Goal: Check status: Check status

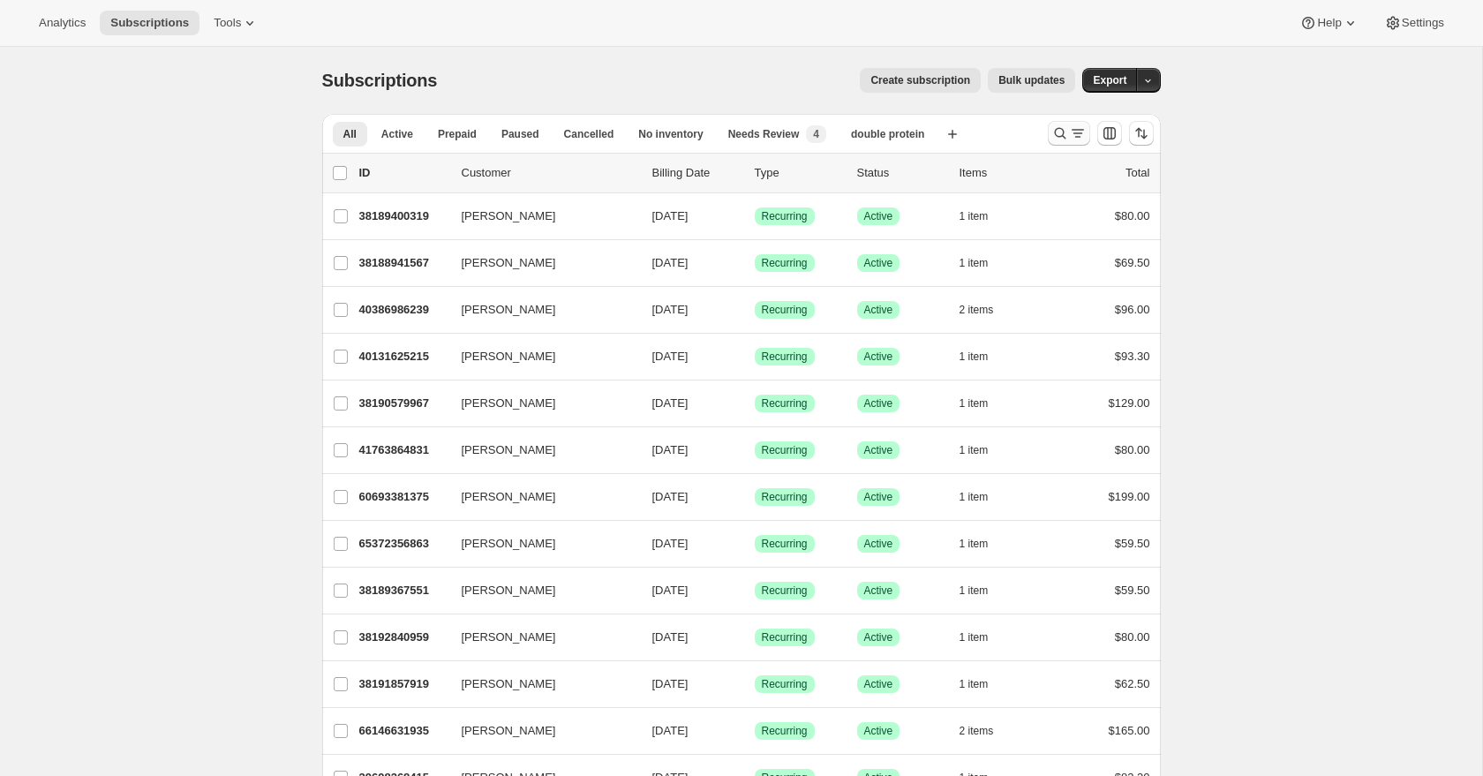
click at [1060, 132] on icon "Search and filter results" at bounding box center [1060, 133] width 18 height 18
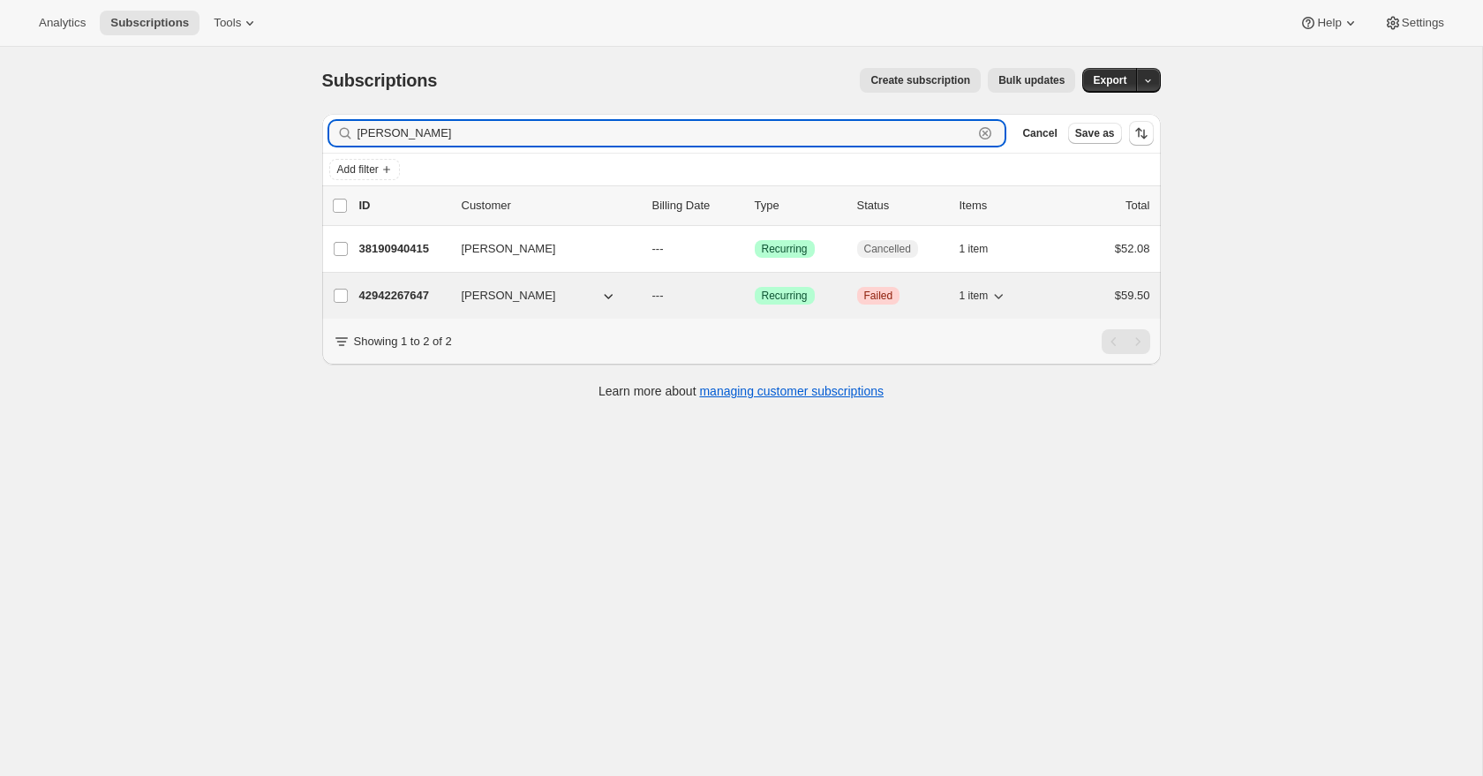
type input "[PERSON_NAME]"
click at [584, 297] on button "[PERSON_NAME]" at bounding box center [539, 296] width 177 height 28
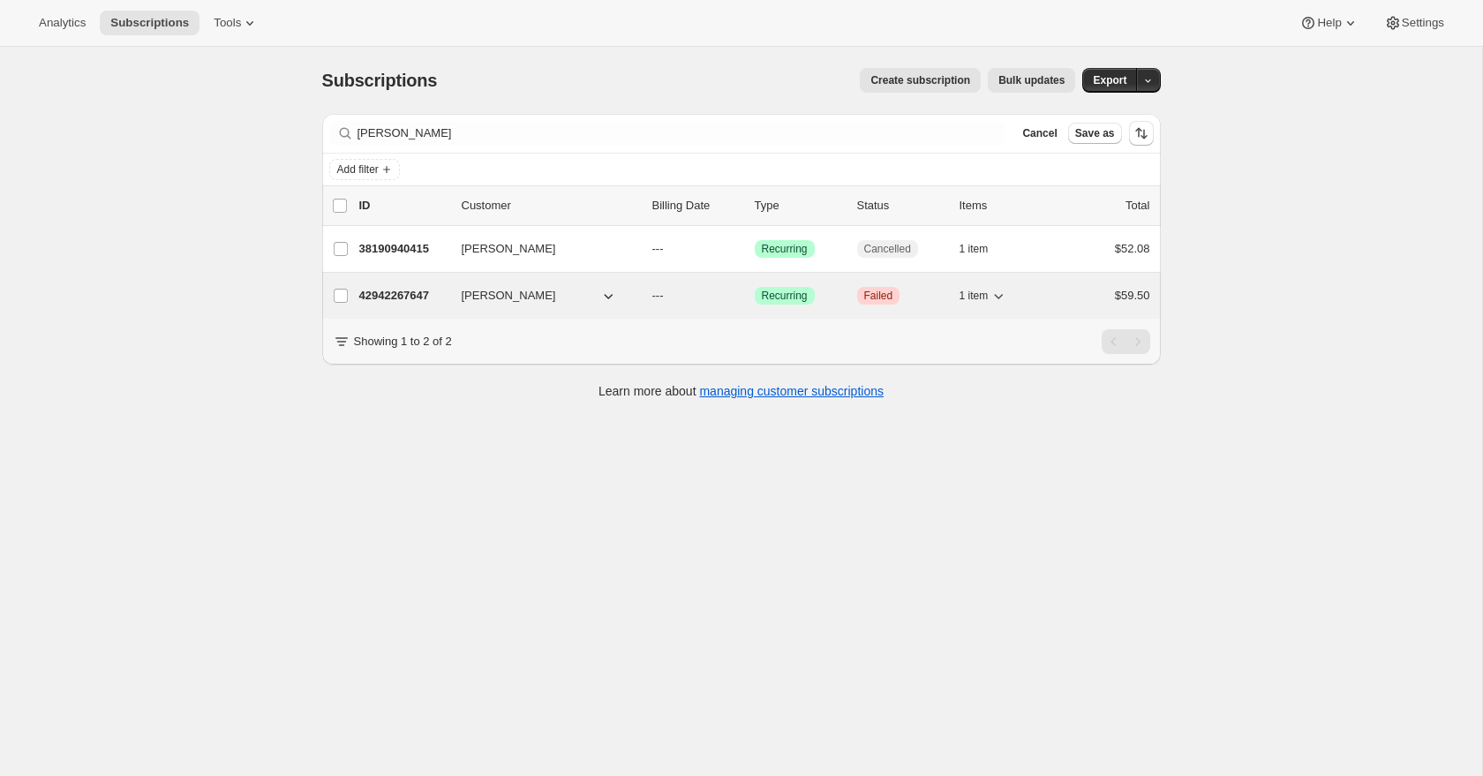
click at [377, 299] on p "42942267647" at bounding box center [403, 296] width 88 height 18
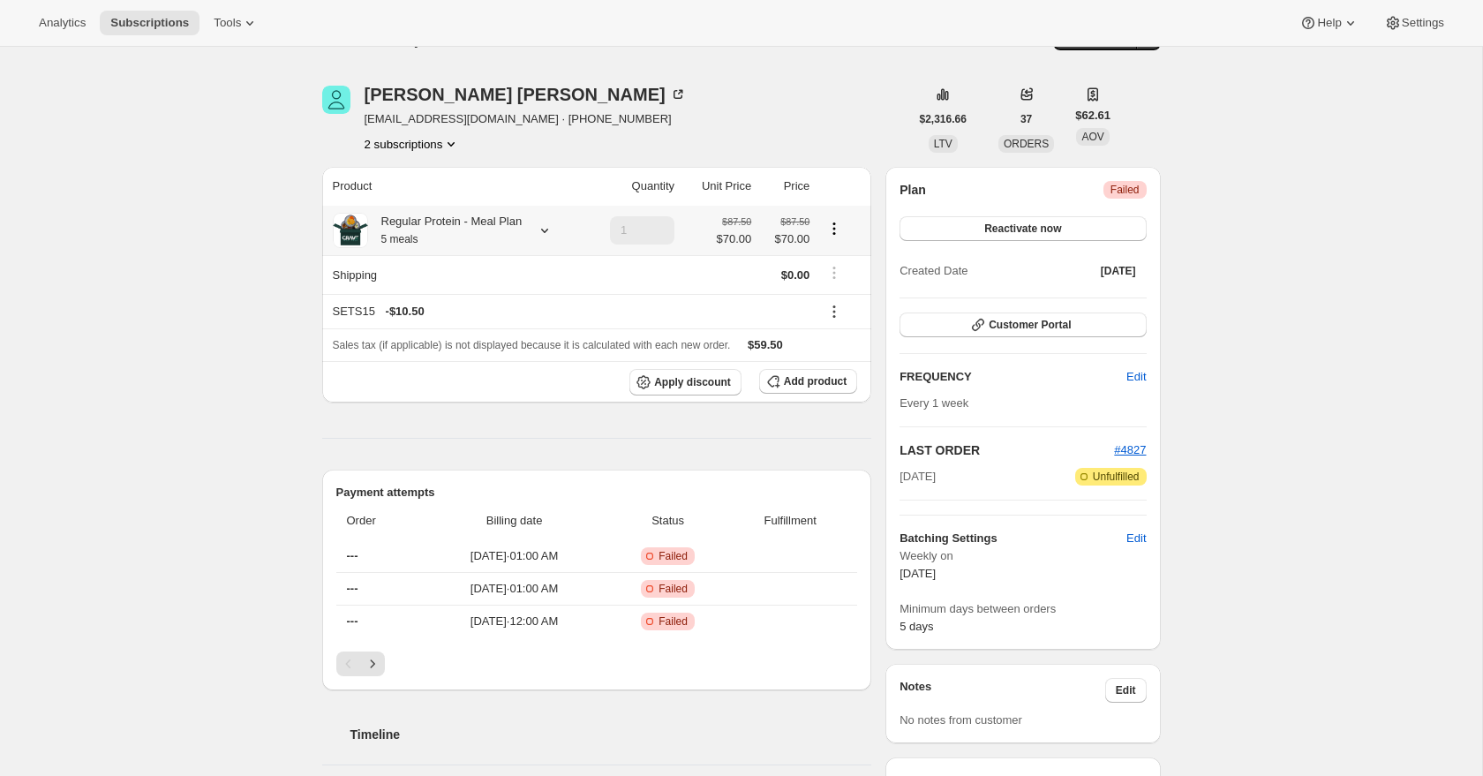
scroll to position [46, 0]
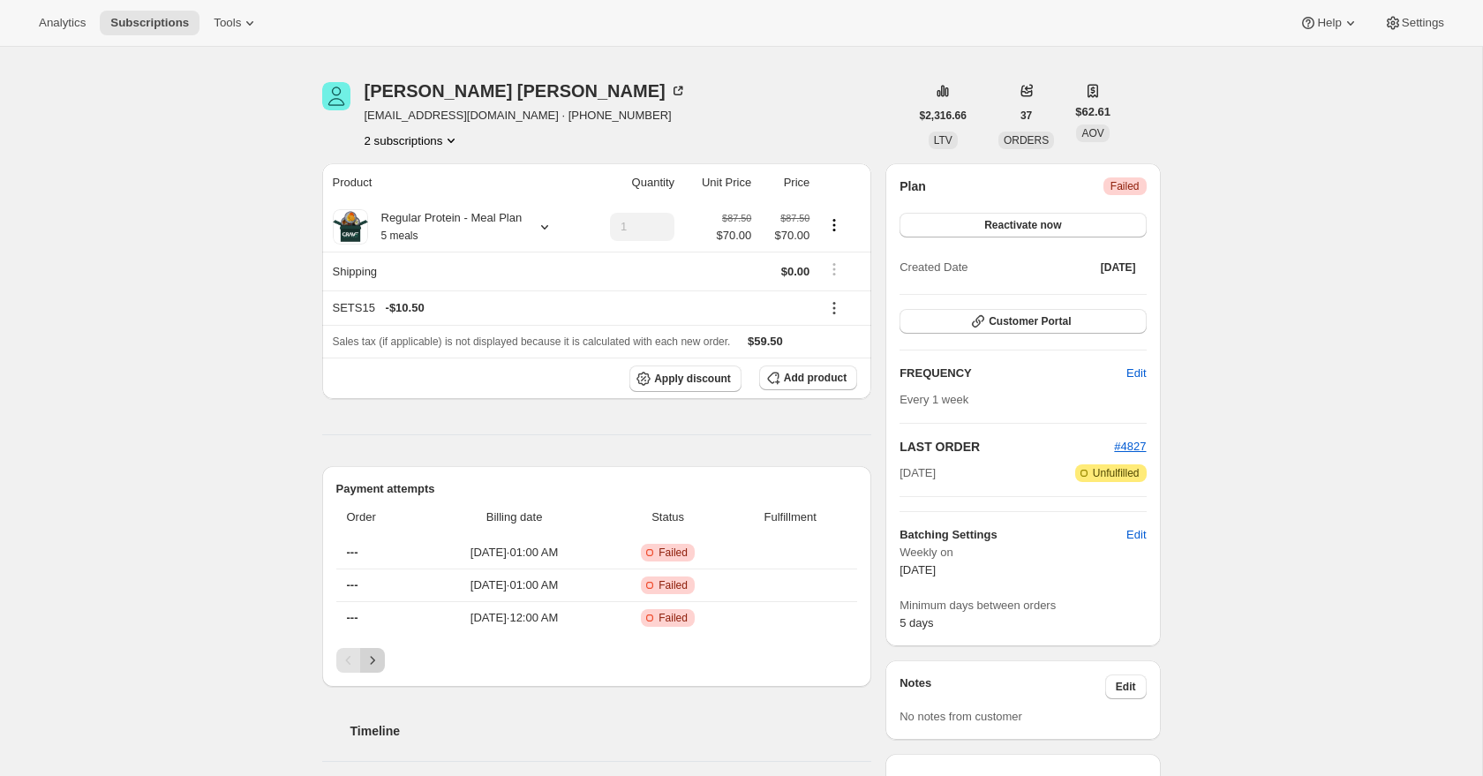
click at [378, 669] on icon "Next" at bounding box center [373, 660] width 18 height 18
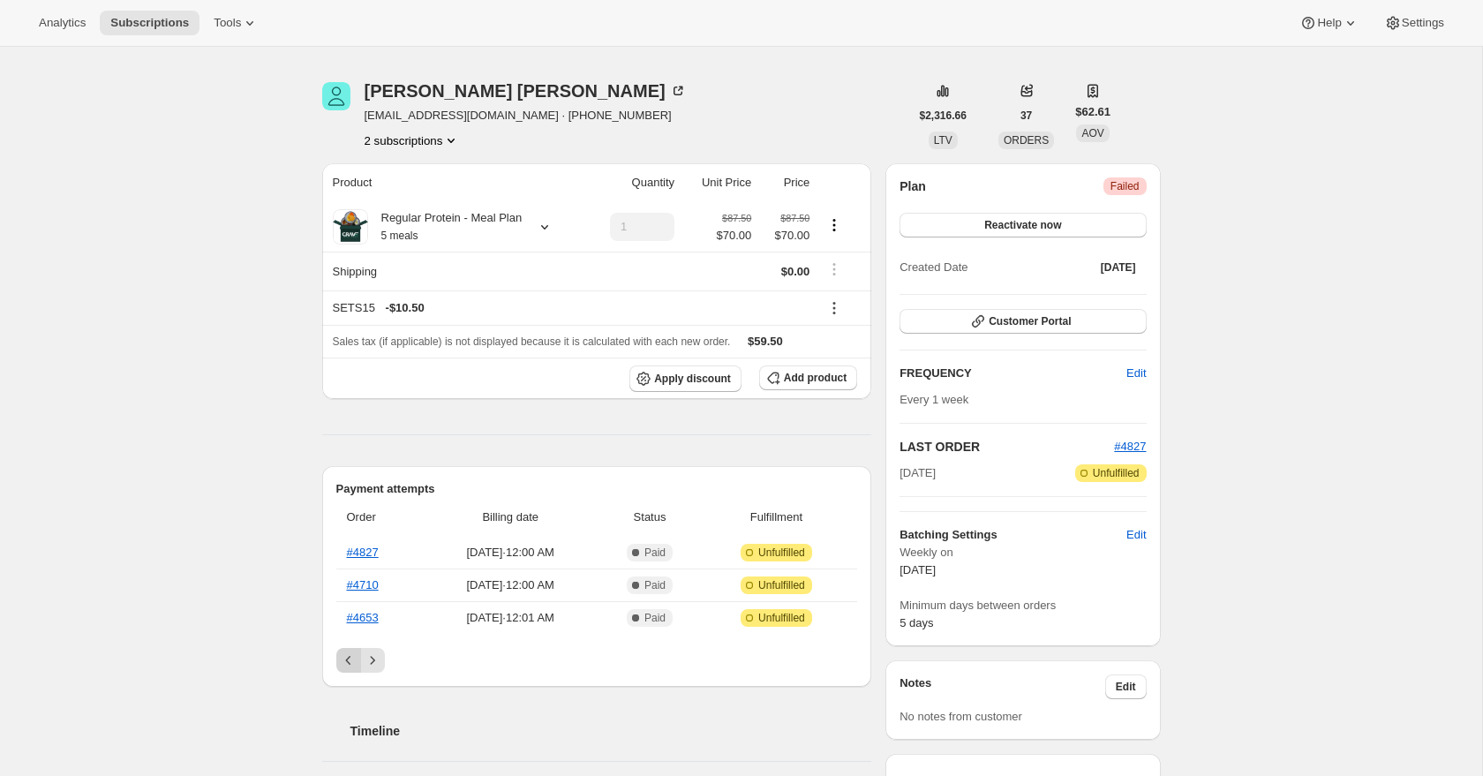
click at [343, 669] on icon "Previous" at bounding box center [349, 660] width 18 height 18
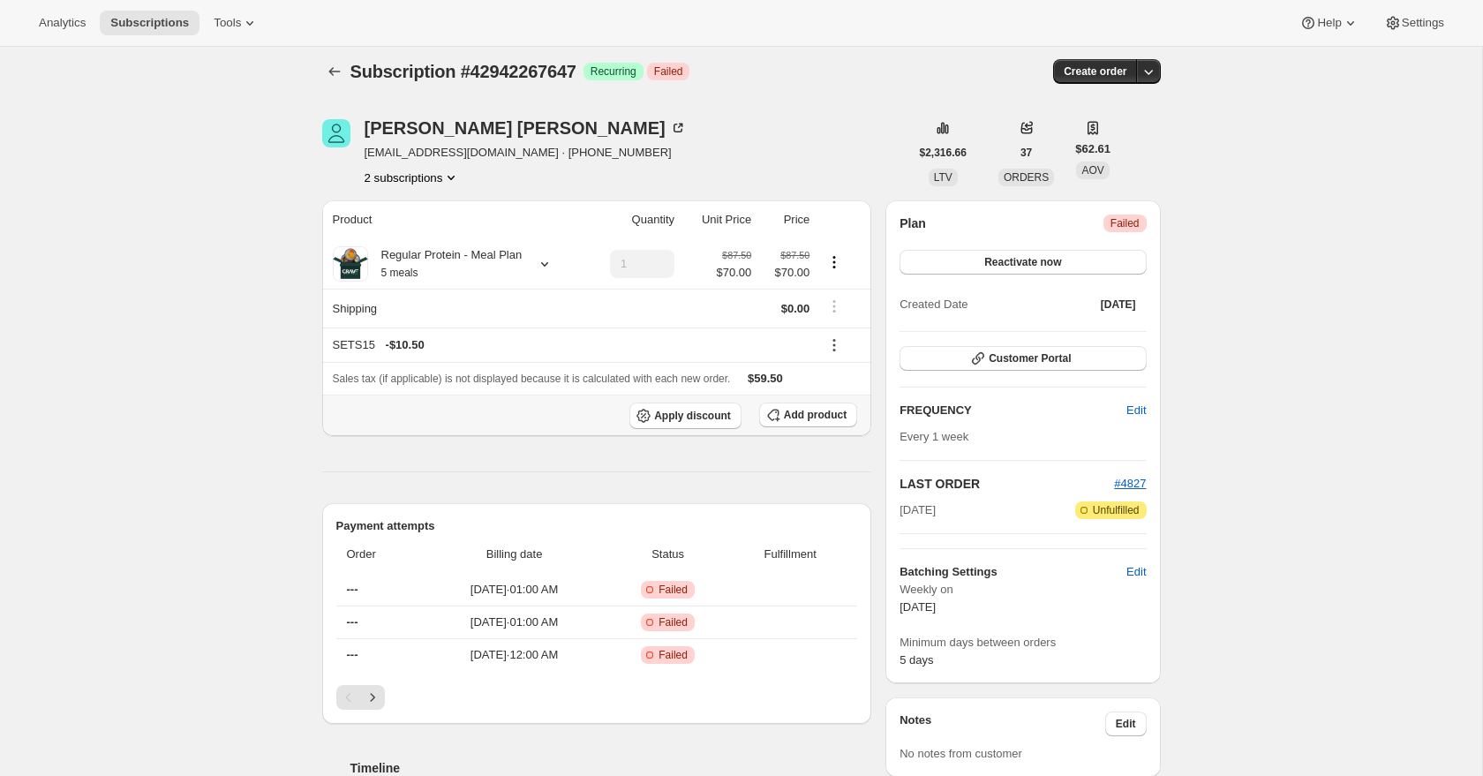
scroll to position [8, 0]
